Goal: Task Accomplishment & Management: Use online tool/utility

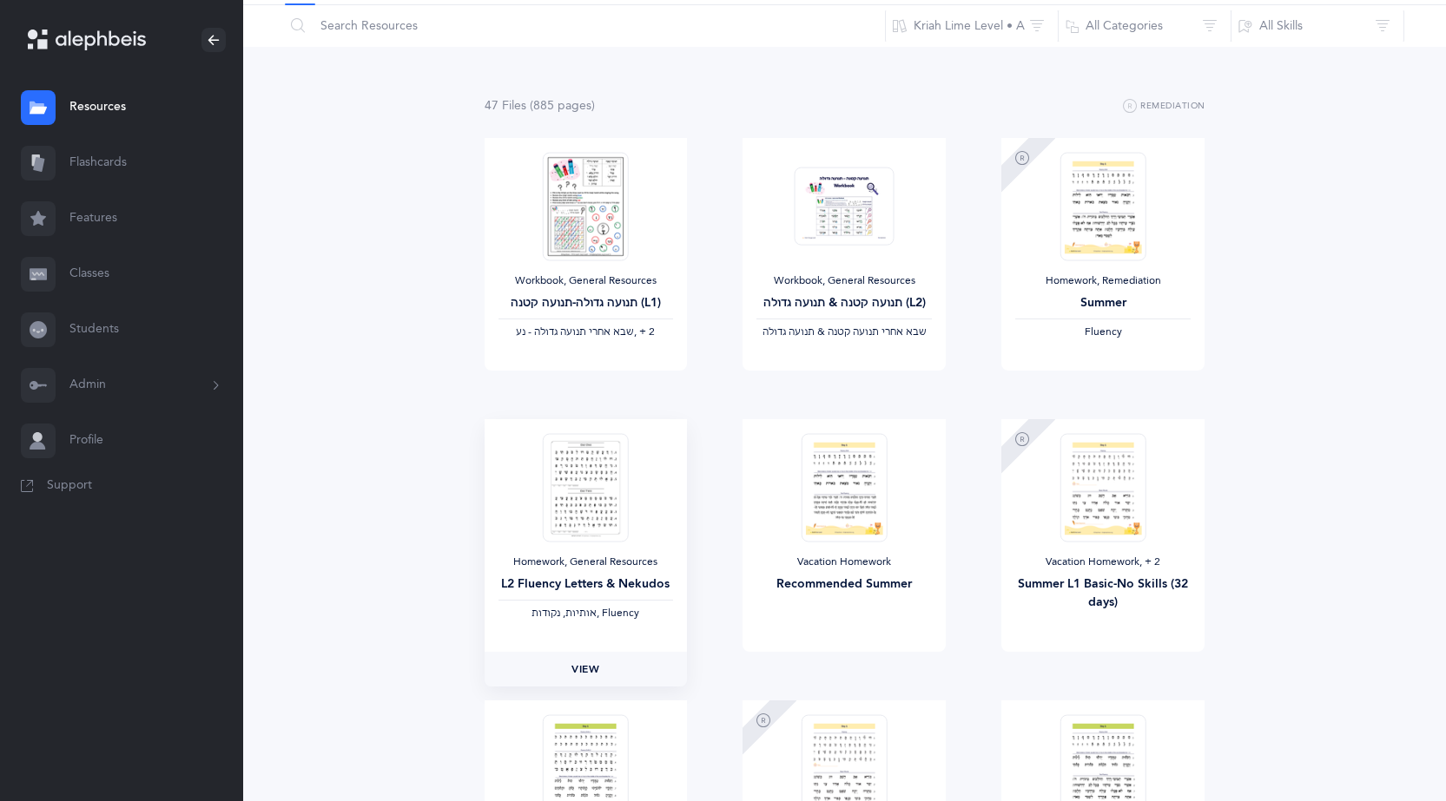
scroll to position [87, 0]
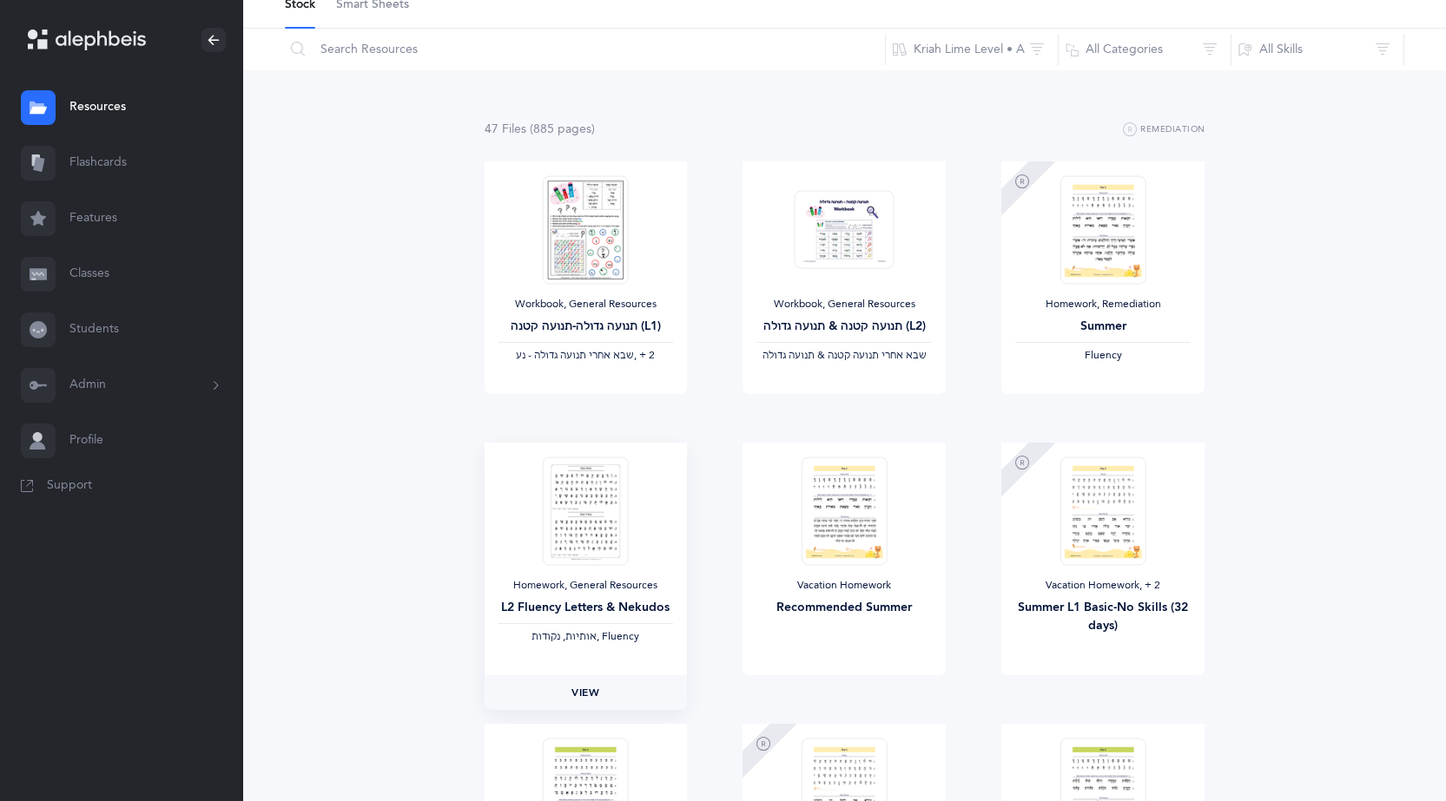
click at [599, 685] on span "View" at bounding box center [585, 693] width 28 height 16
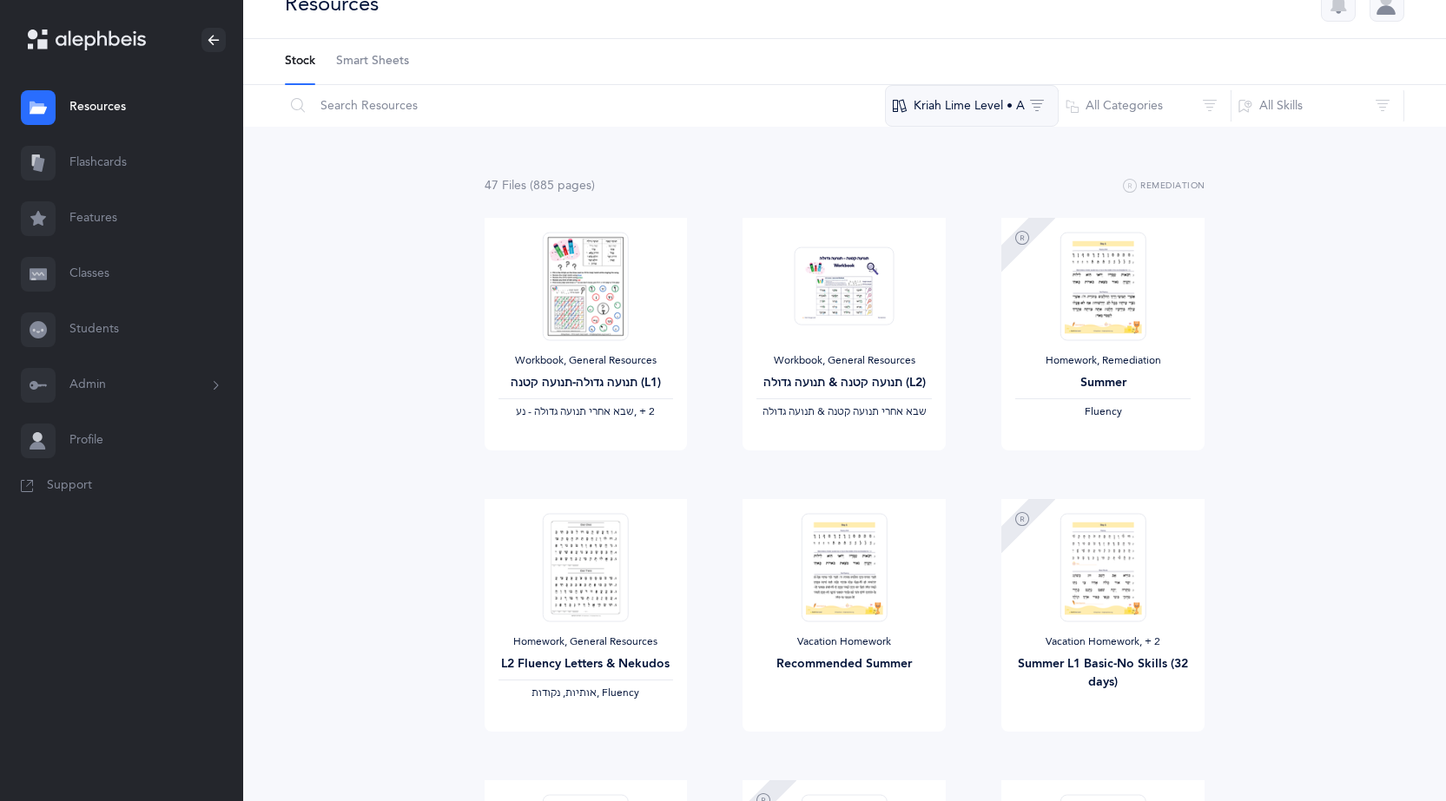
scroll to position [0, 0]
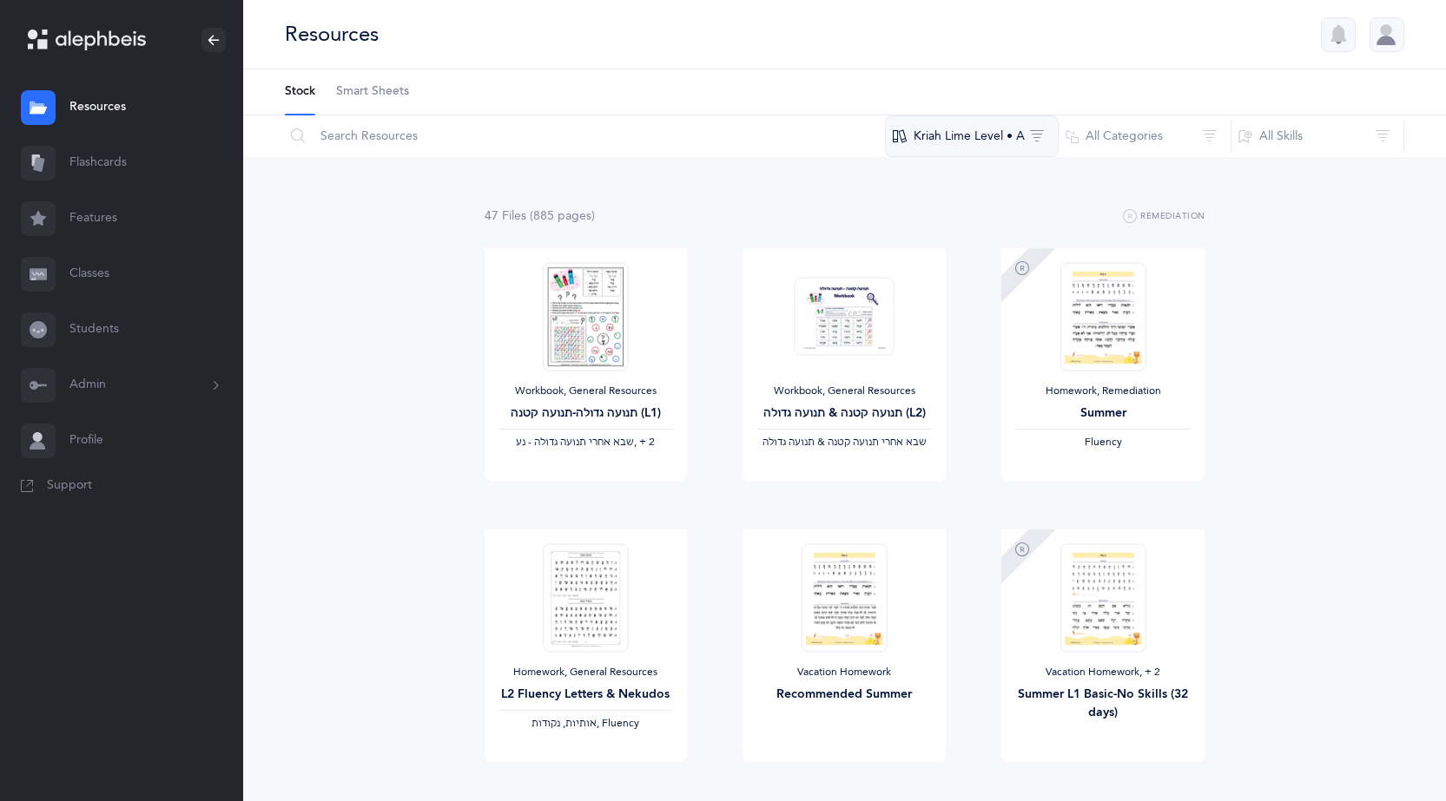
click at [1019, 139] on button "Kriah Lime Level • A" at bounding box center [972, 136] width 174 height 42
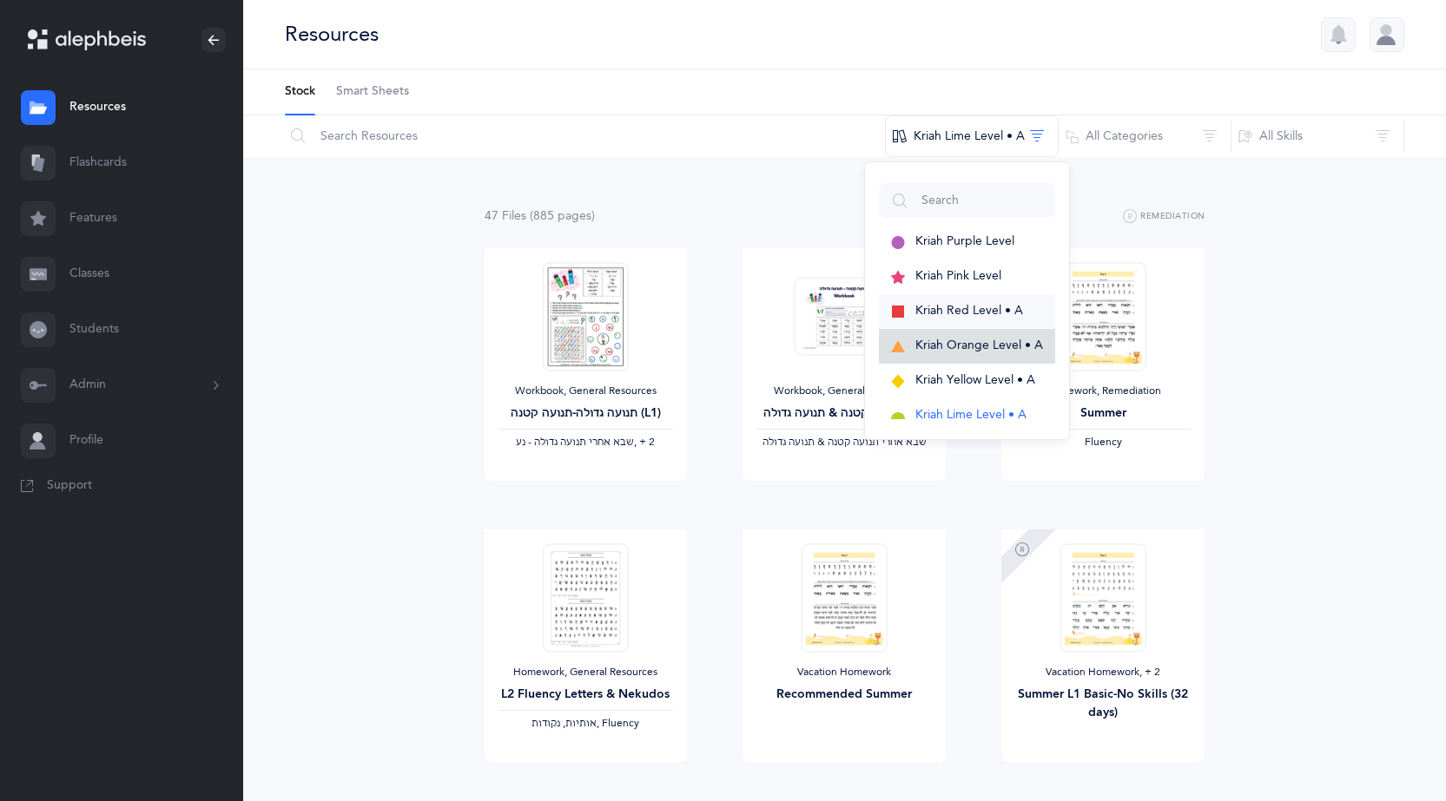
drag, startPoint x: 970, startPoint y: 339, endPoint x: 972, endPoint y: 318, distance: 20.9
click at [972, 318] on div "Kriah Purple Level Kriah Pink Level Kriah Red Level • A Kriah Orange Level • A …" at bounding box center [967, 301] width 206 height 279
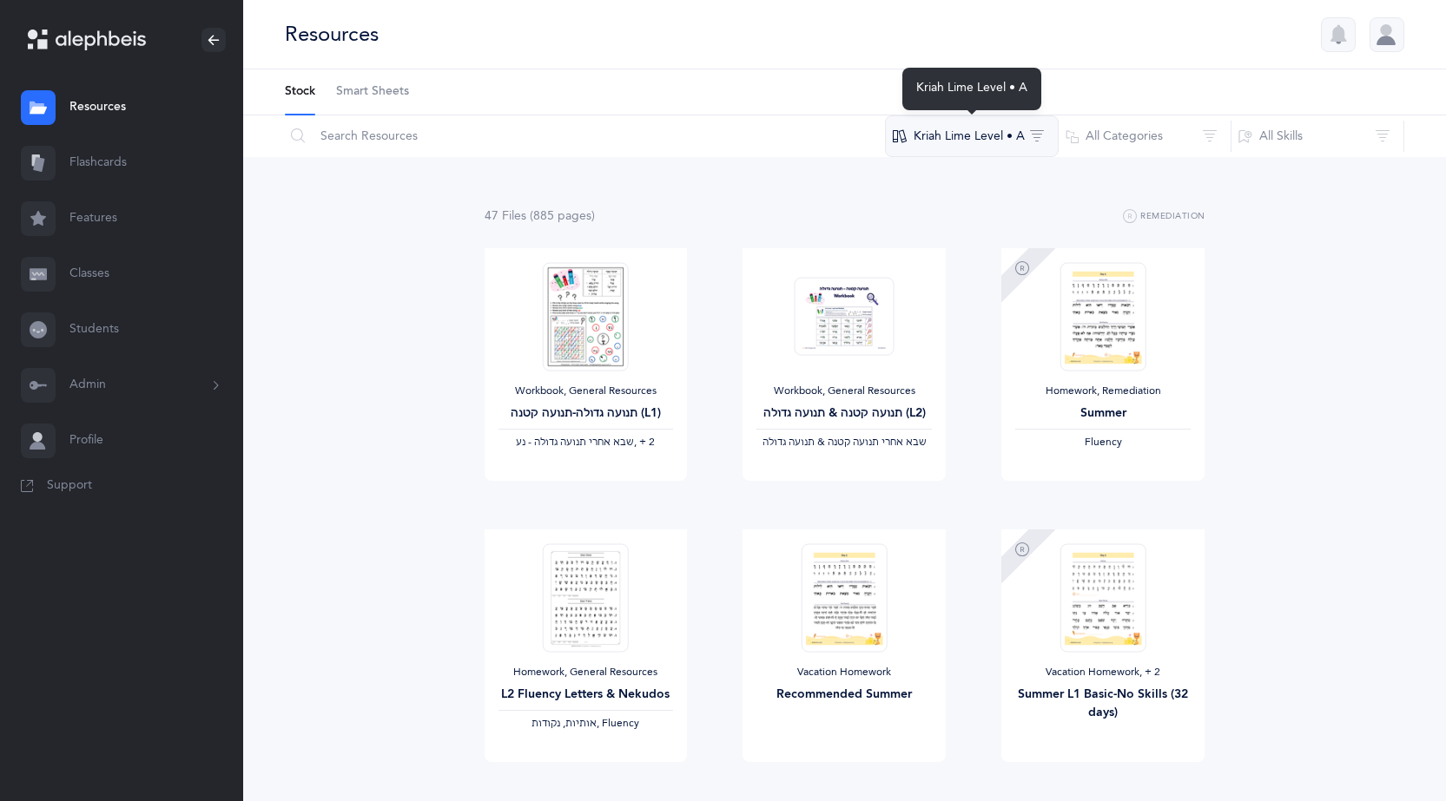
click at [968, 144] on button "Kriah Lime Level • A" at bounding box center [972, 136] width 174 height 42
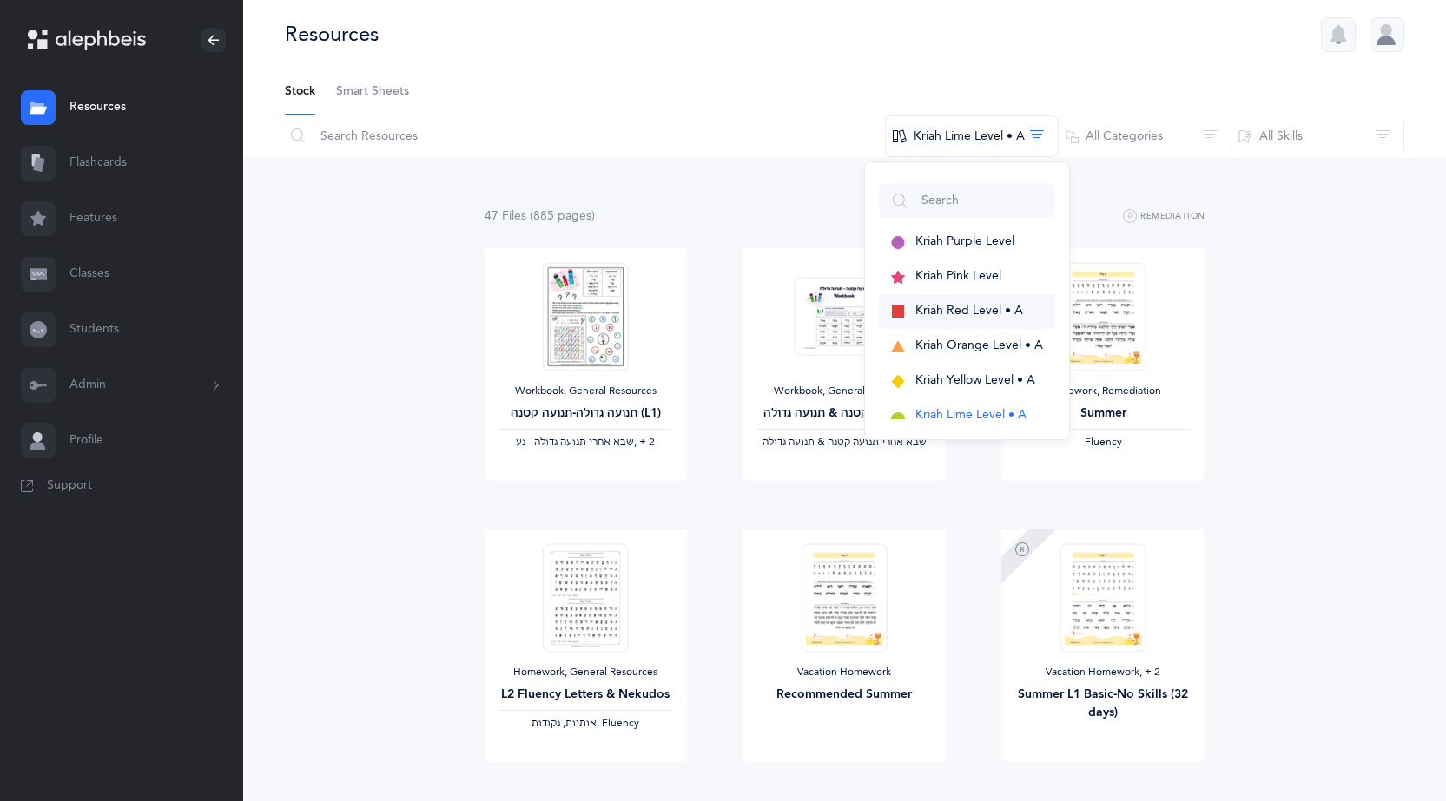
click at [962, 309] on span "Kriah Red Level • A" at bounding box center [969, 311] width 108 height 14
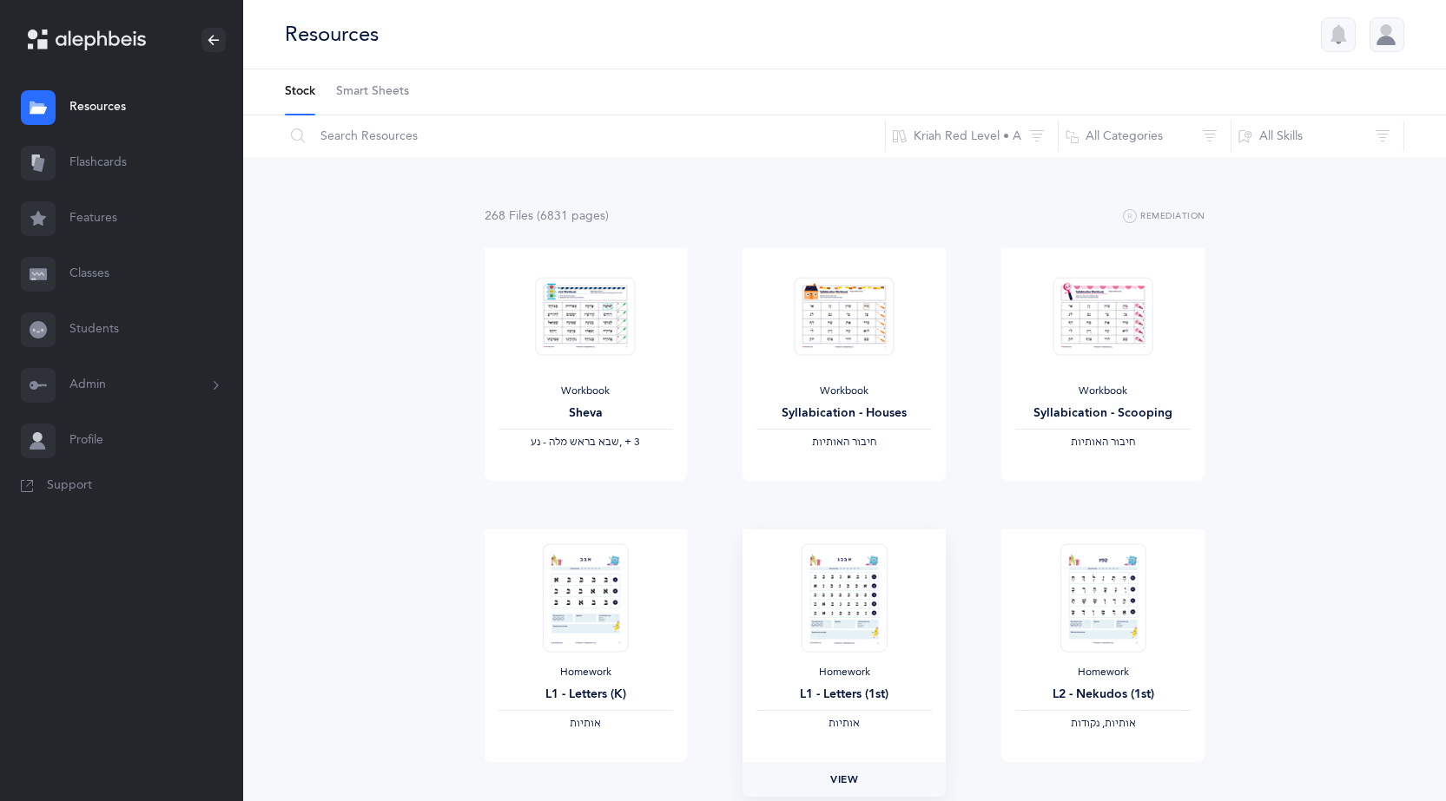
click at [830, 776] on span "View" at bounding box center [844, 780] width 28 height 16
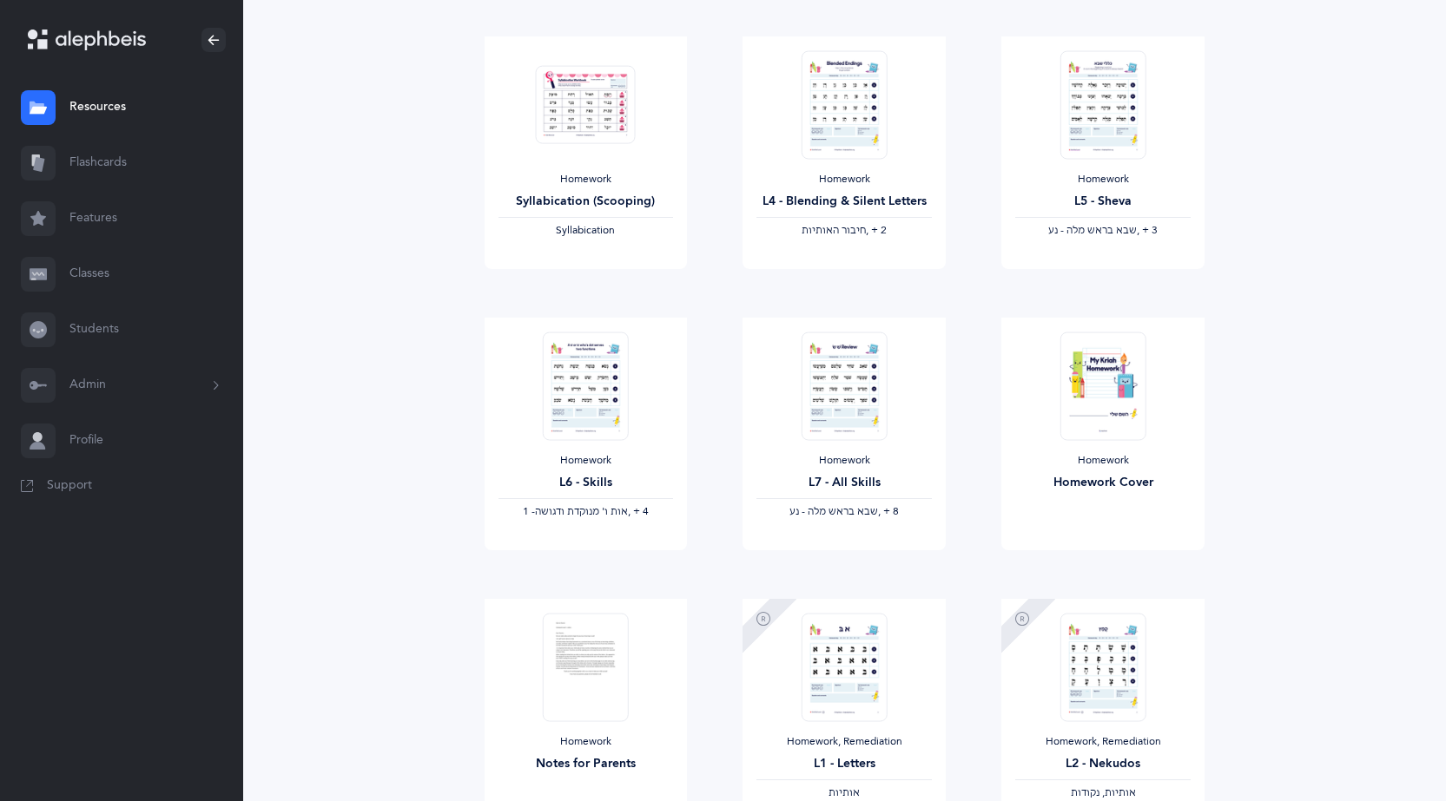
scroll to position [955, 0]
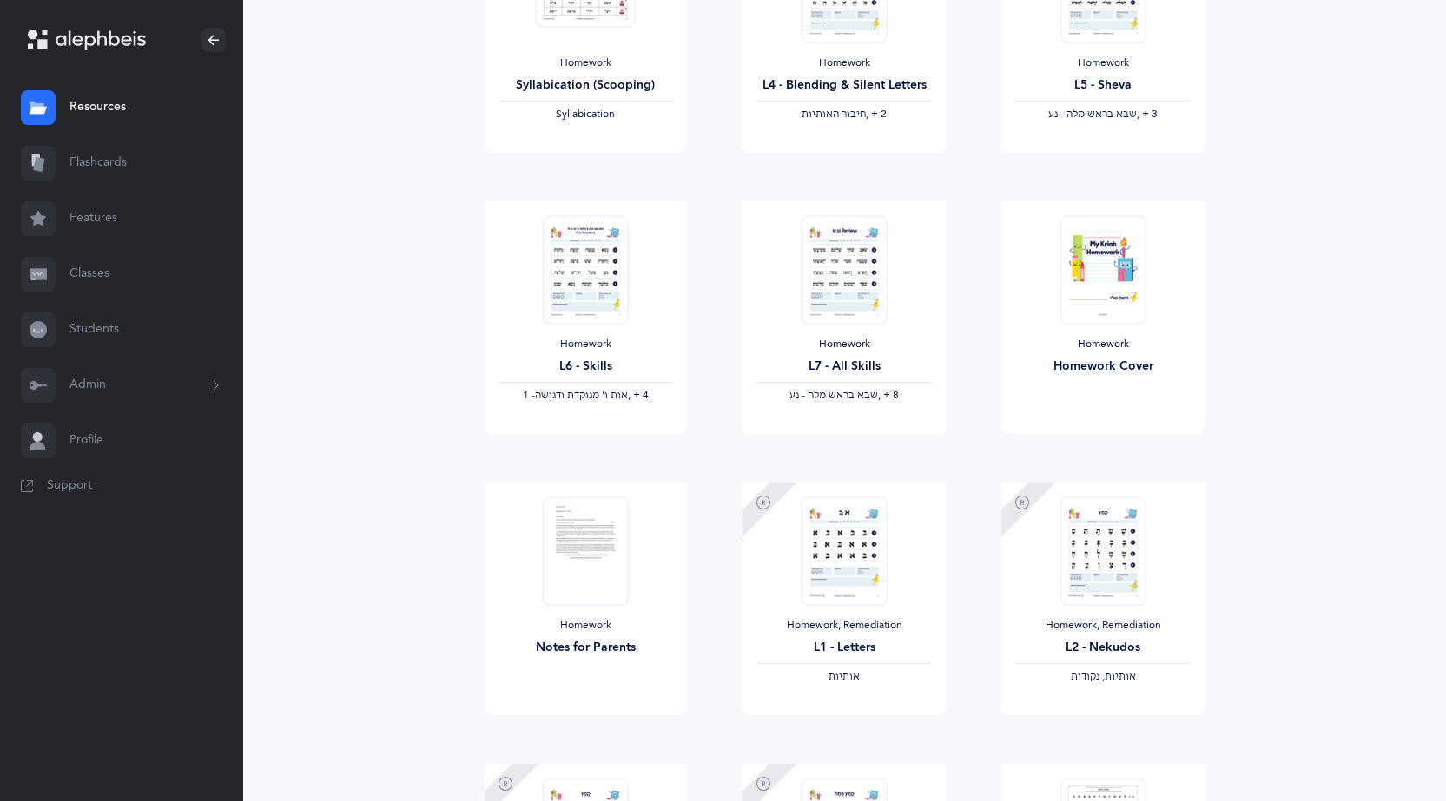
scroll to position [1267, 0]
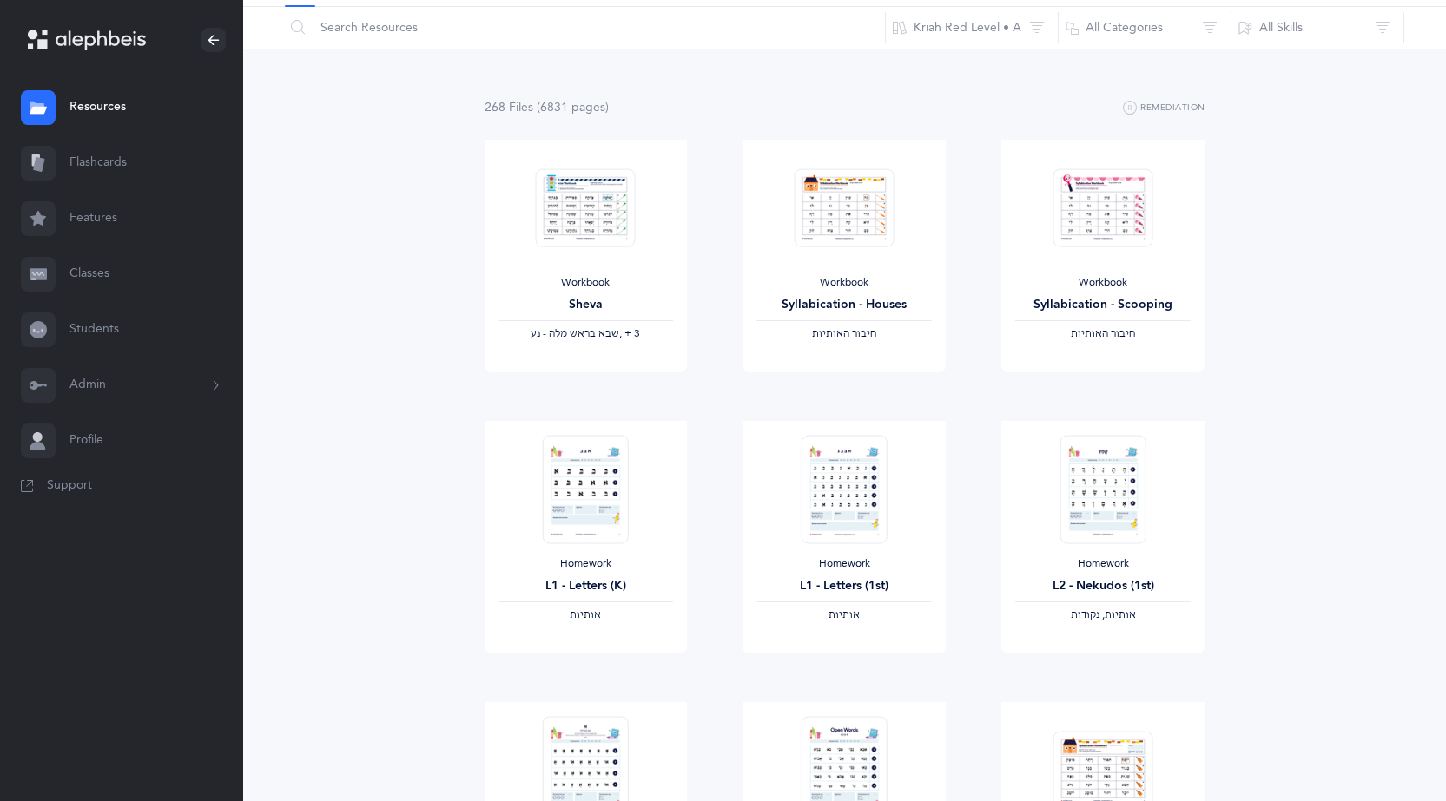
scroll to position [0, 0]
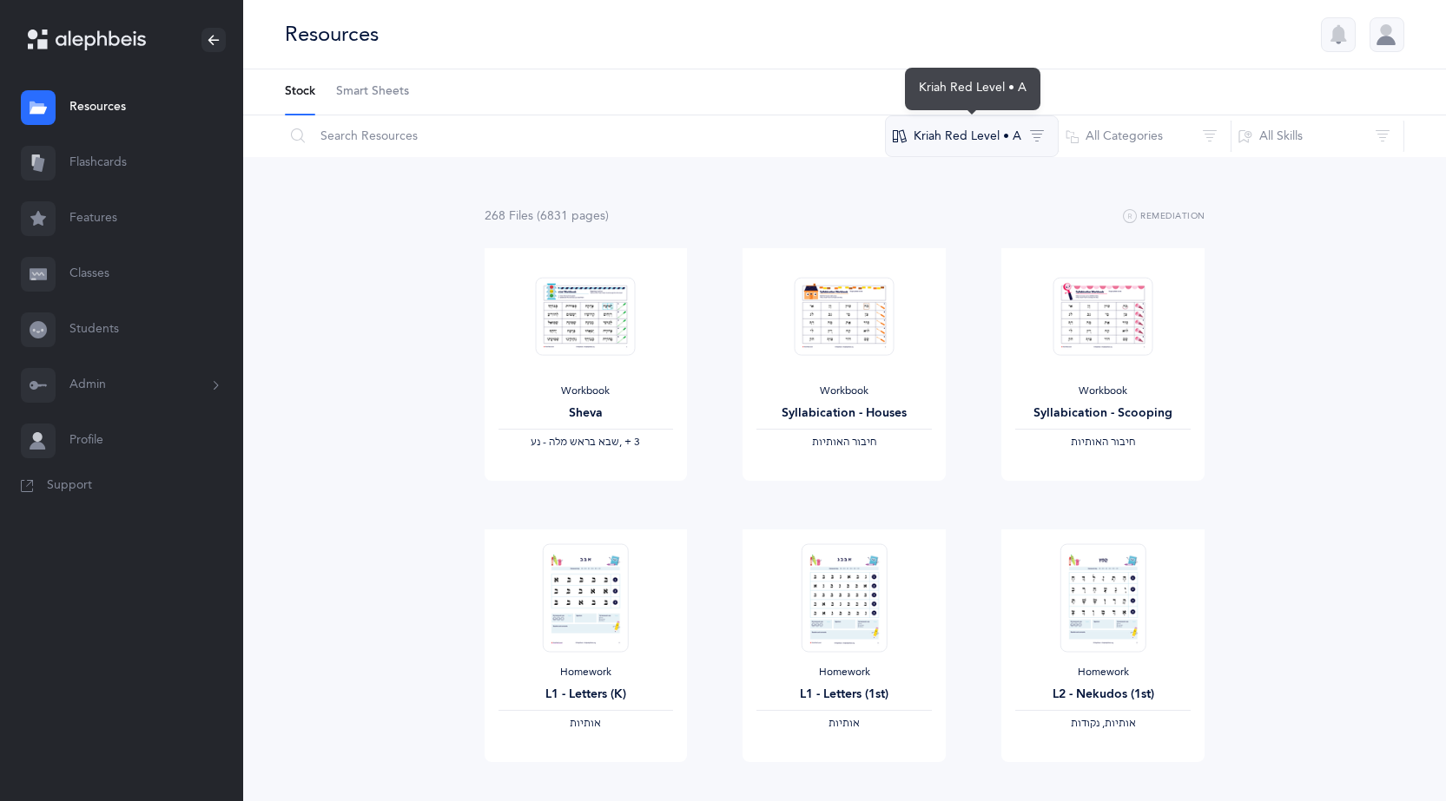
click at [1012, 142] on button "Kriah Red Level • A" at bounding box center [972, 136] width 174 height 42
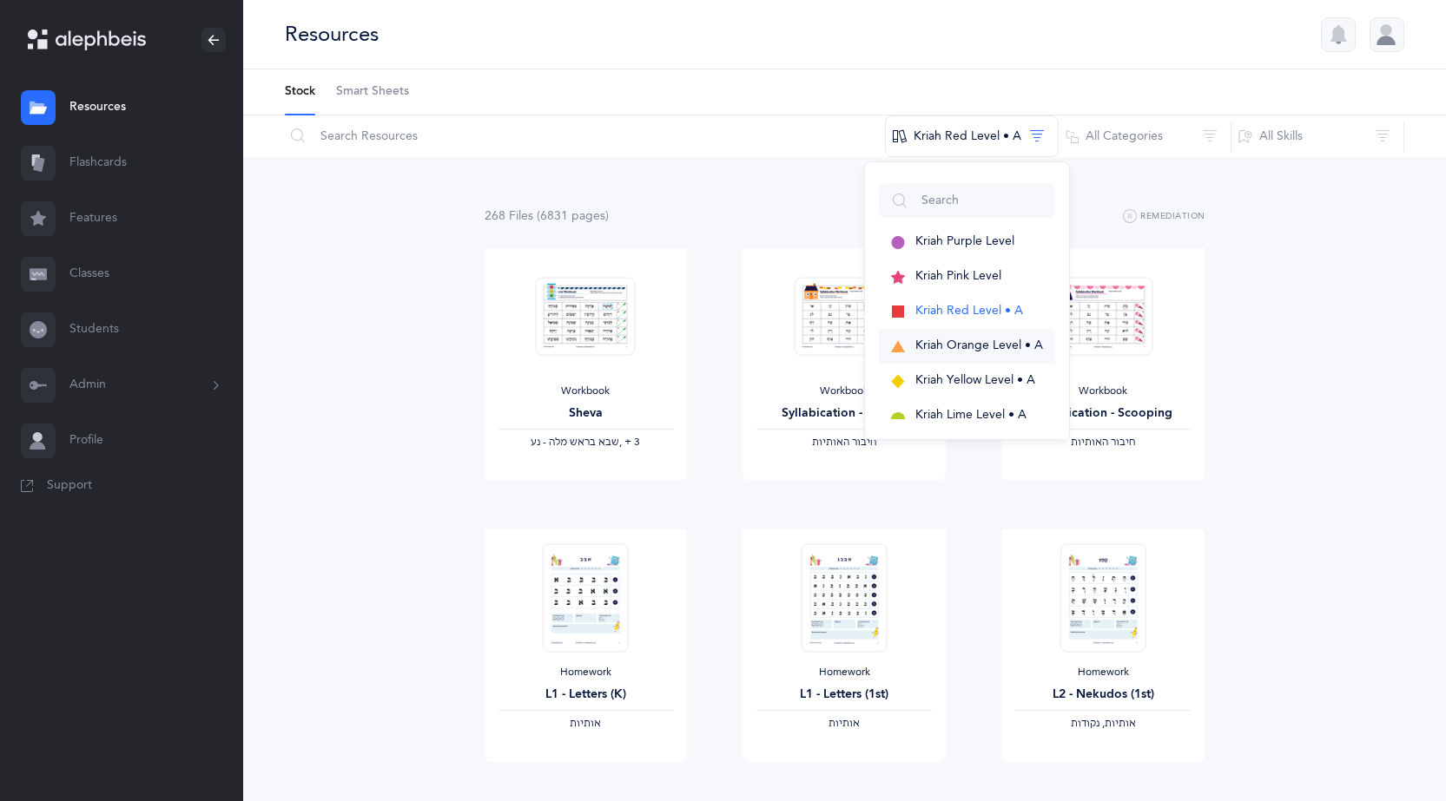
click at [986, 357] on button "Kriah Orange Level • A" at bounding box center [967, 346] width 176 height 35
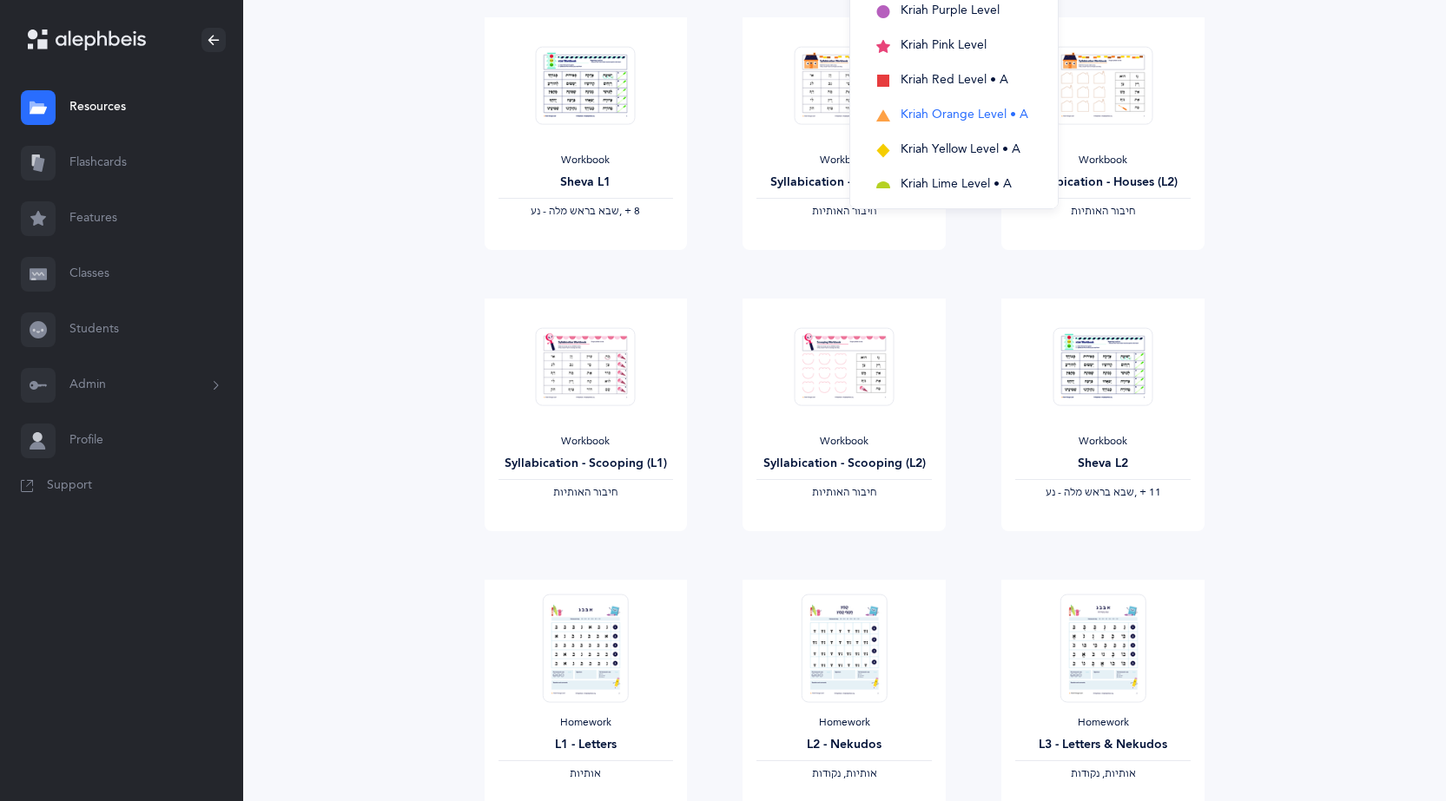
scroll to position [170, 0]
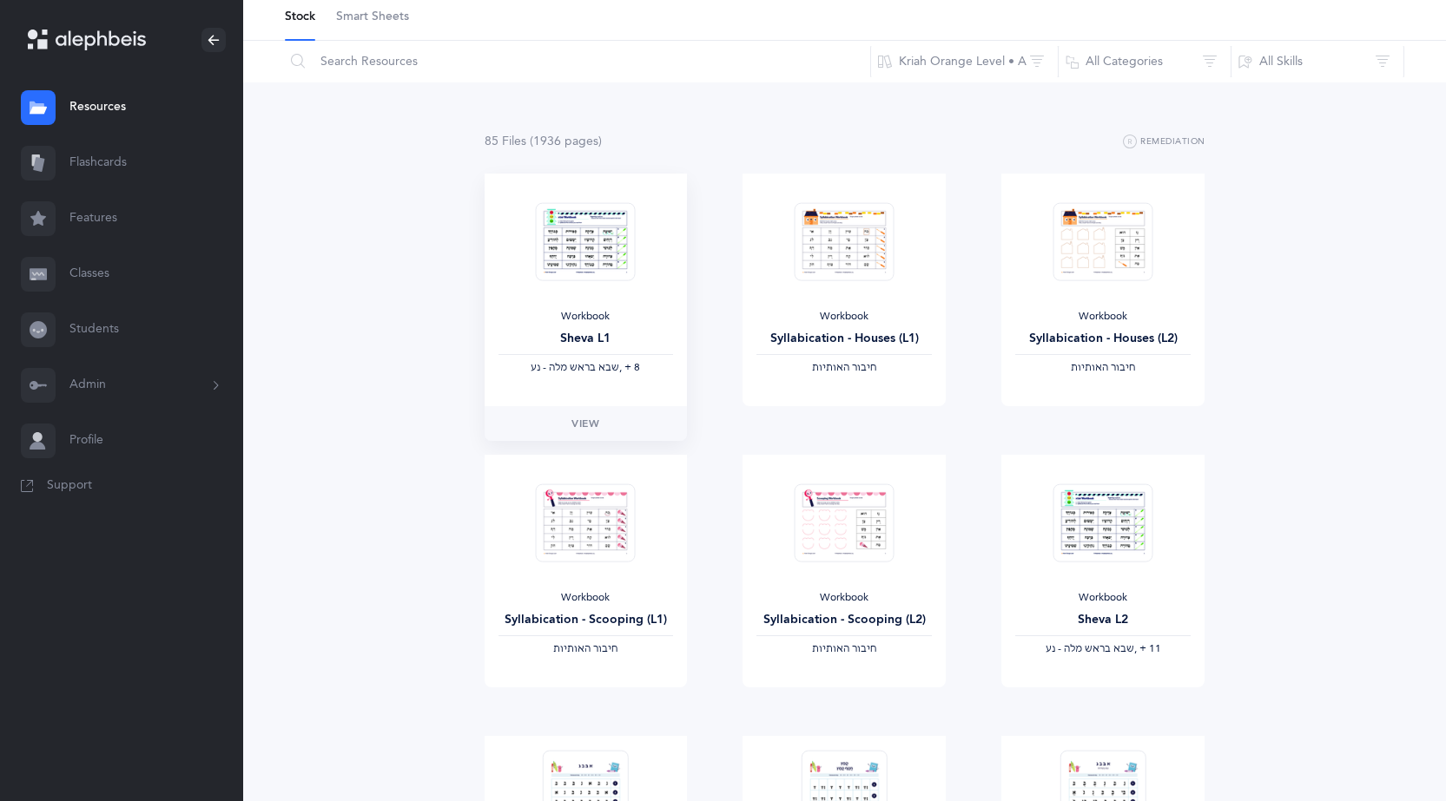
scroll to position [0, 0]
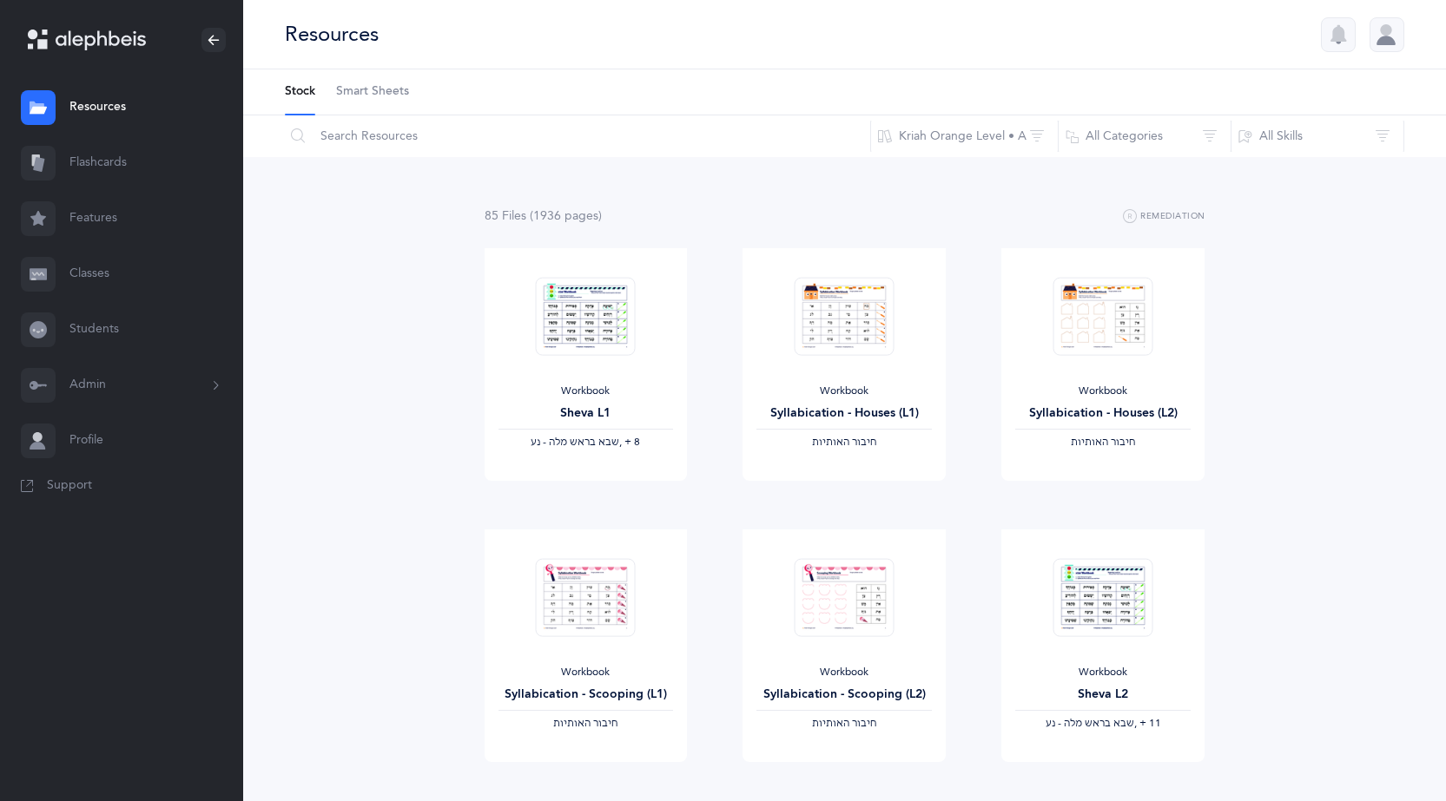
click at [101, 272] on link "Classes" at bounding box center [121, 275] width 243 height 56
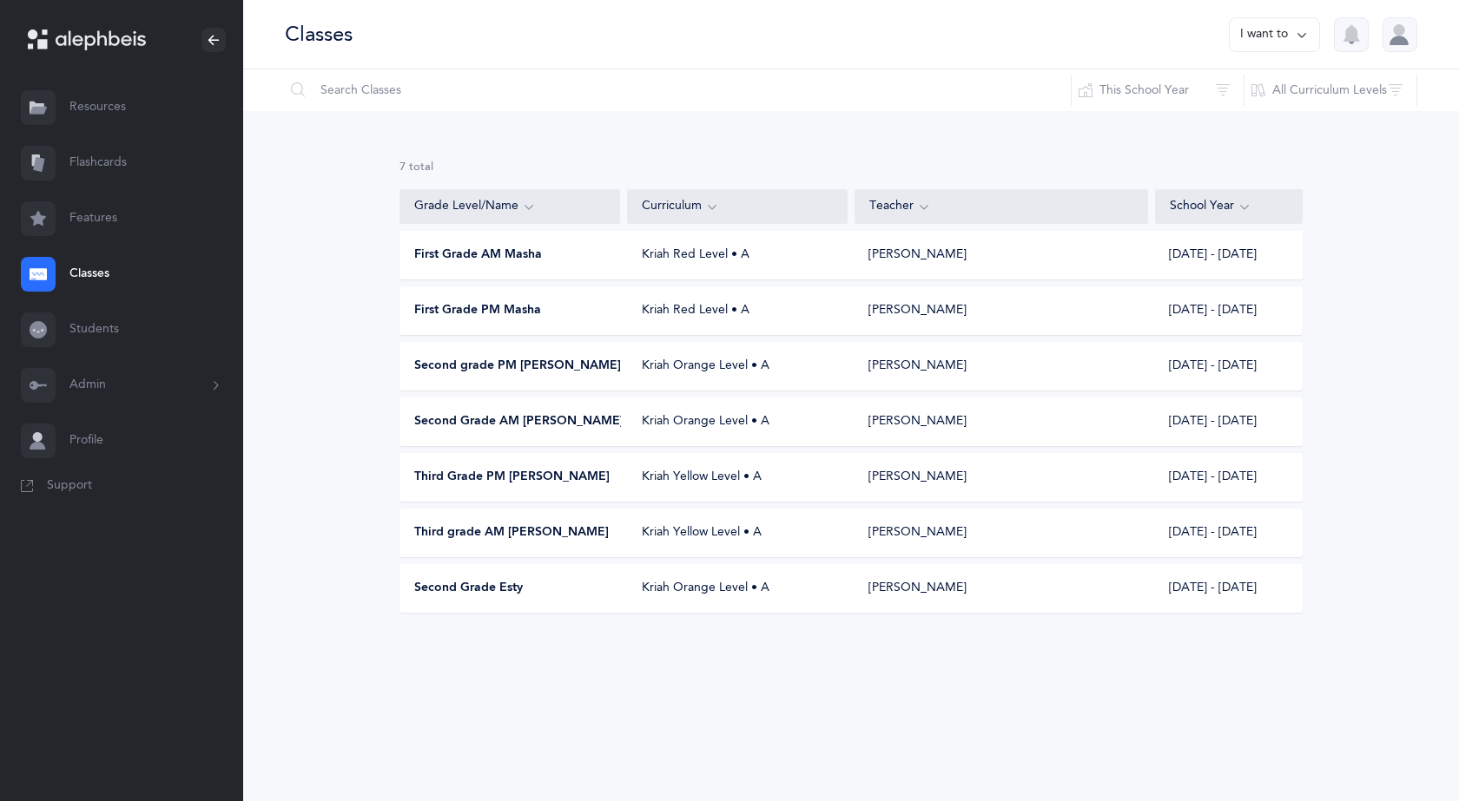
click at [507, 489] on div "Third Grade PM [PERSON_NAME] Kriah Yellow Level • A [PERSON_NAME] [DATE] - [DAT…" at bounding box center [850, 477] width 903 height 49
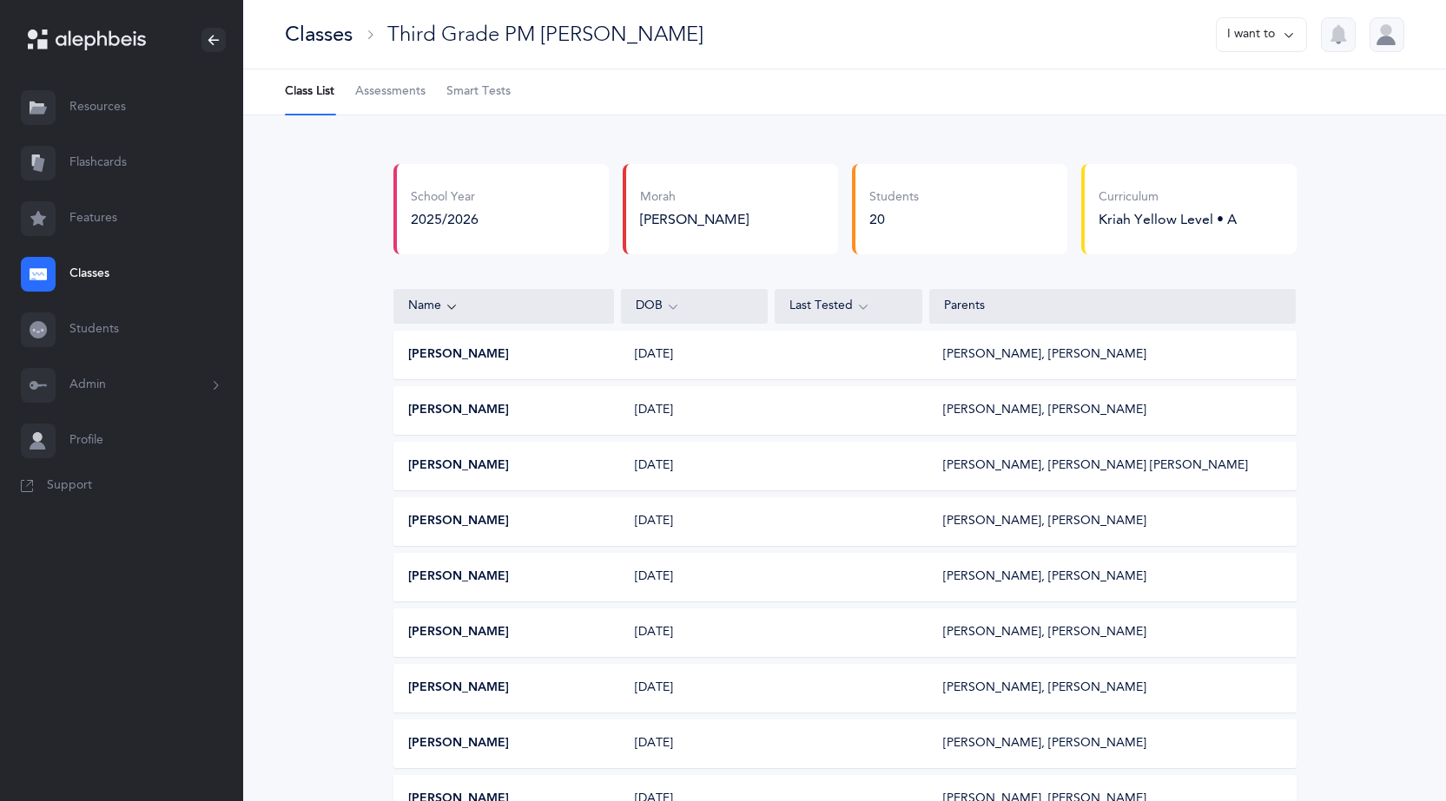
click at [1289, 37] on icon at bounding box center [1289, 34] width 14 height 19
click at [1223, 143] on button "Print assessments" at bounding box center [1230, 150] width 124 height 31
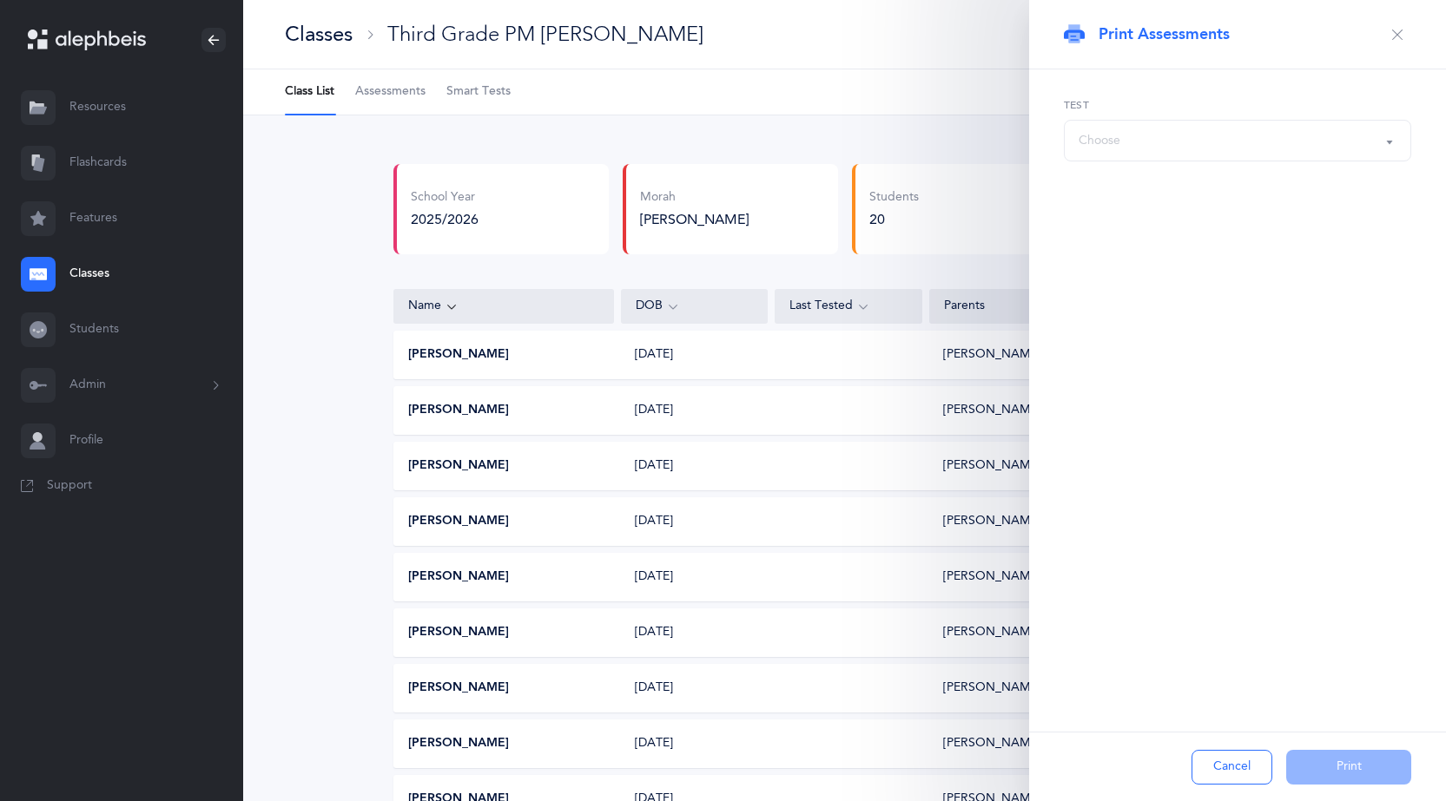
click at [1204, 143] on div "Choose" at bounding box center [1237, 141] width 318 height 30
click at [1256, 145] on div "Choose" at bounding box center [1237, 141] width 318 height 30
click at [1157, 335] on span "אותיות ונקודות L2" at bounding box center [1136, 332] width 91 height 16
select select "9"
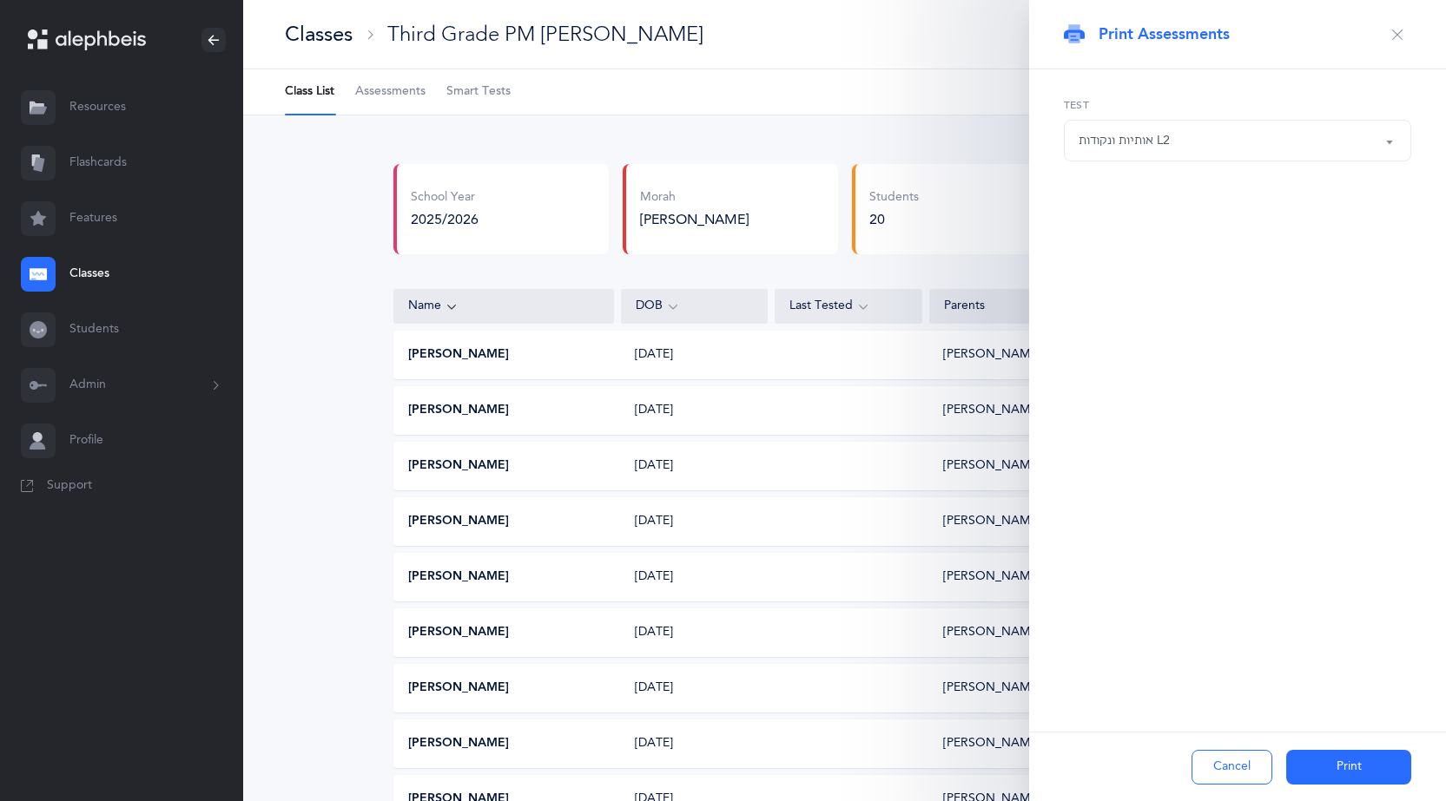
click at [1352, 770] on button "Print" at bounding box center [1348, 767] width 125 height 35
